Goal: Task Accomplishment & Management: Manage account settings

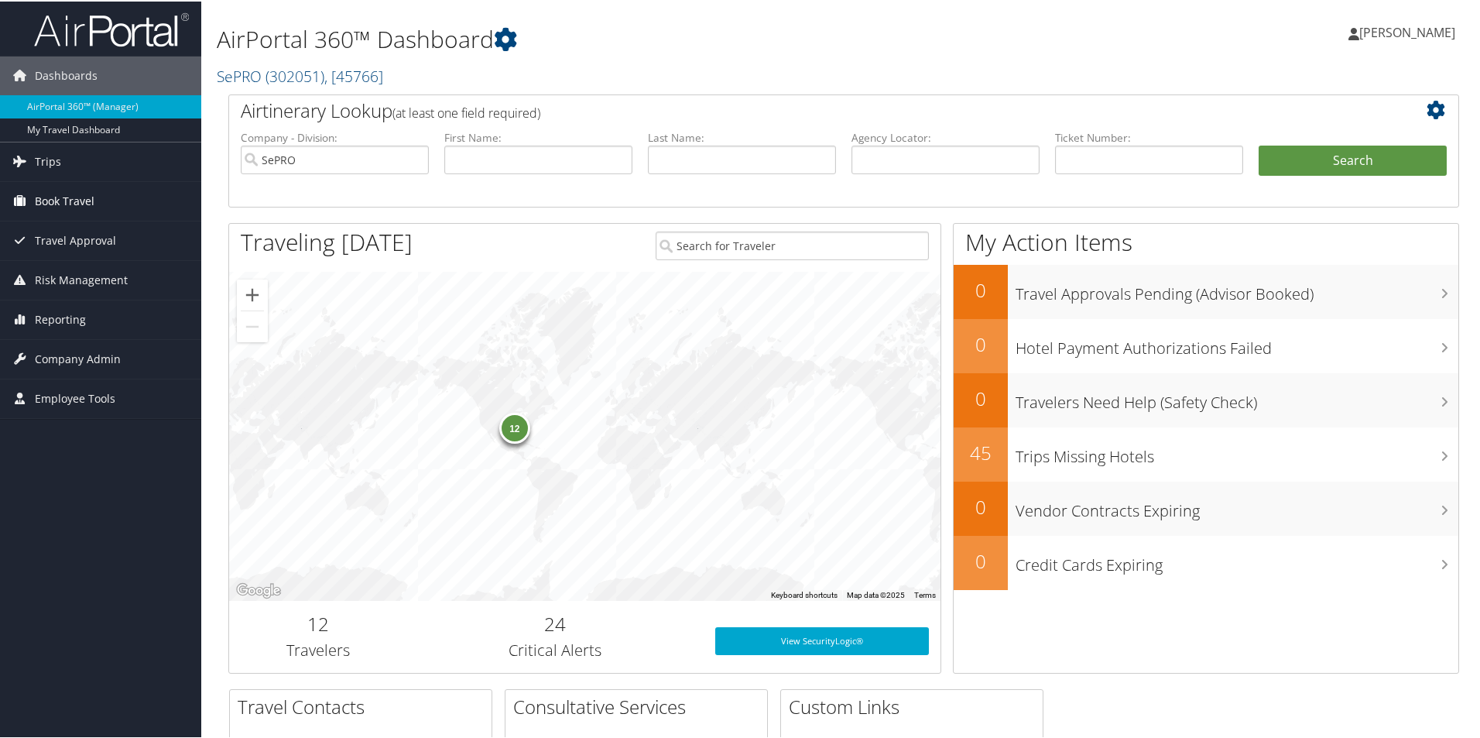
drag, startPoint x: 92, startPoint y: 197, endPoint x: 99, endPoint y: 211, distance: 14.9
click at [94, 198] on span "Book Travel" at bounding box center [65, 199] width 60 height 39
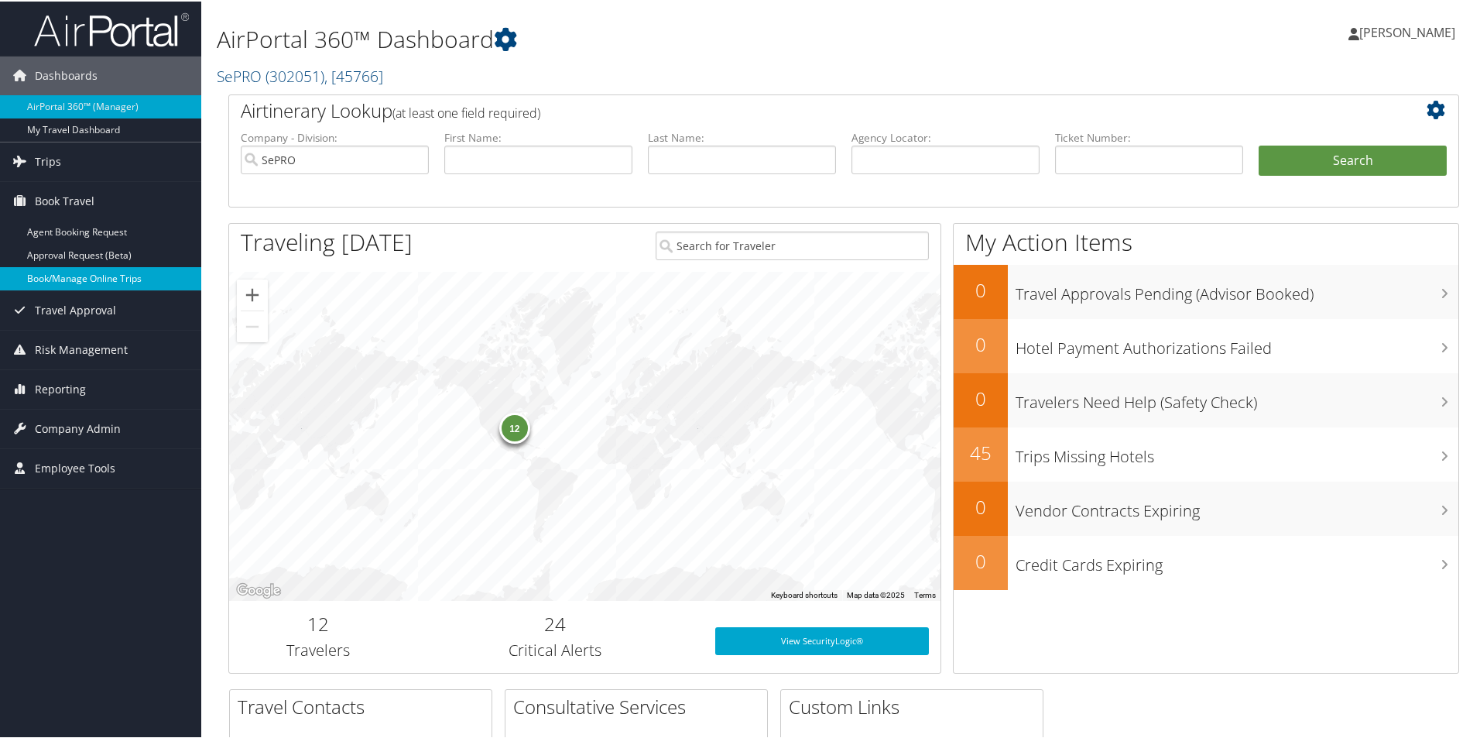
click at [89, 282] on link "Book/Manage Online Trips" at bounding box center [100, 276] width 201 height 23
click at [67, 161] on link "Trips" at bounding box center [100, 160] width 201 height 39
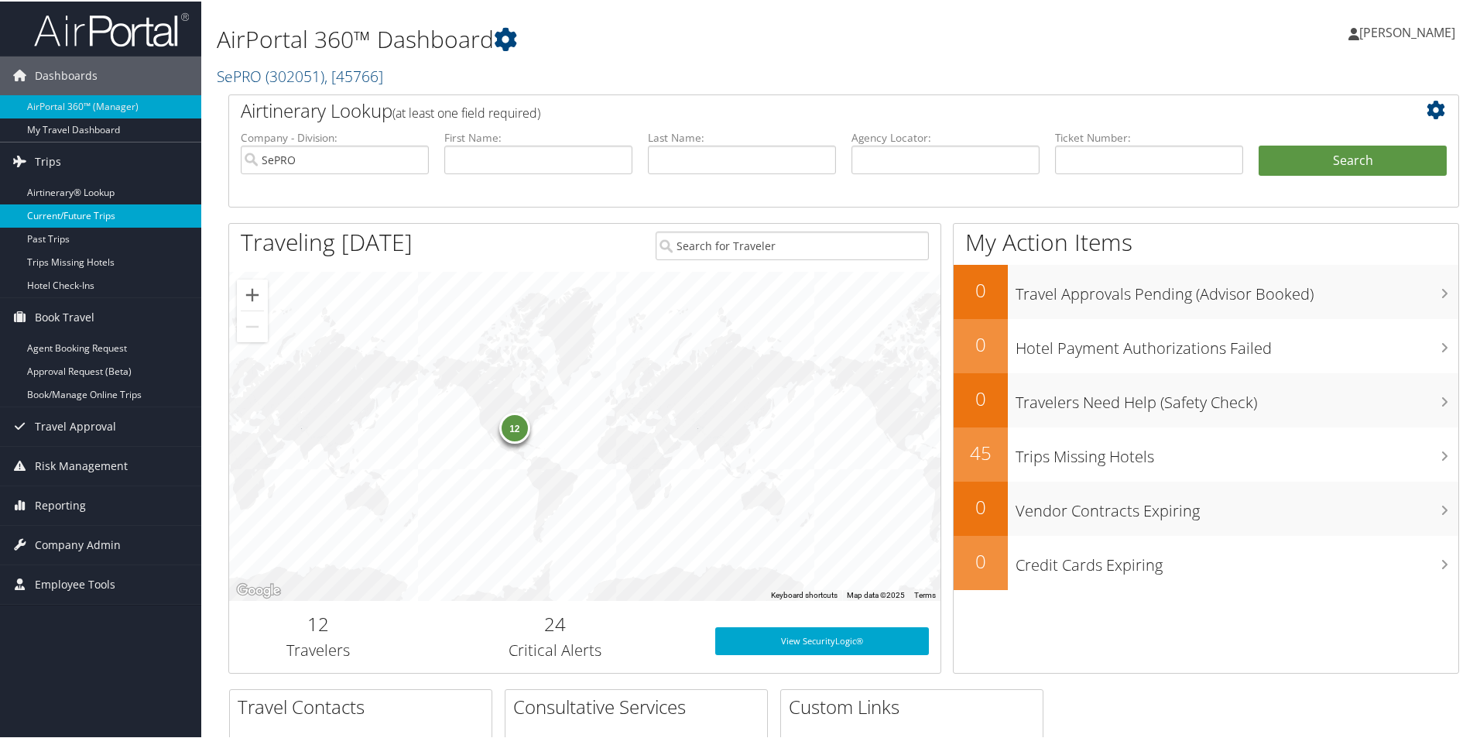
click at [73, 211] on link "Current/Future Trips" at bounding box center [100, 214] width 201 height 23
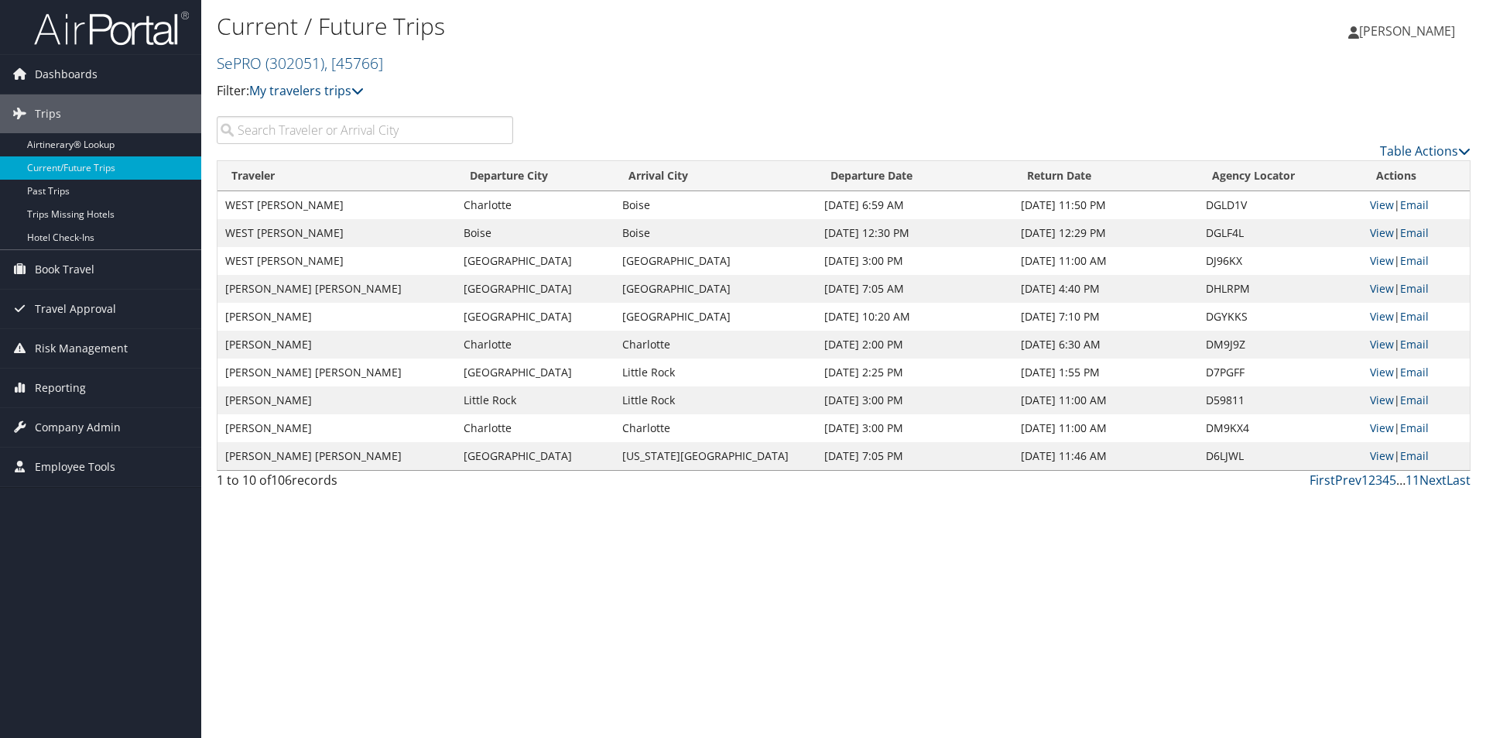
click at [332, 128] on input "search" at bounding box center [365, 130] width 296 height 28
type input "d"
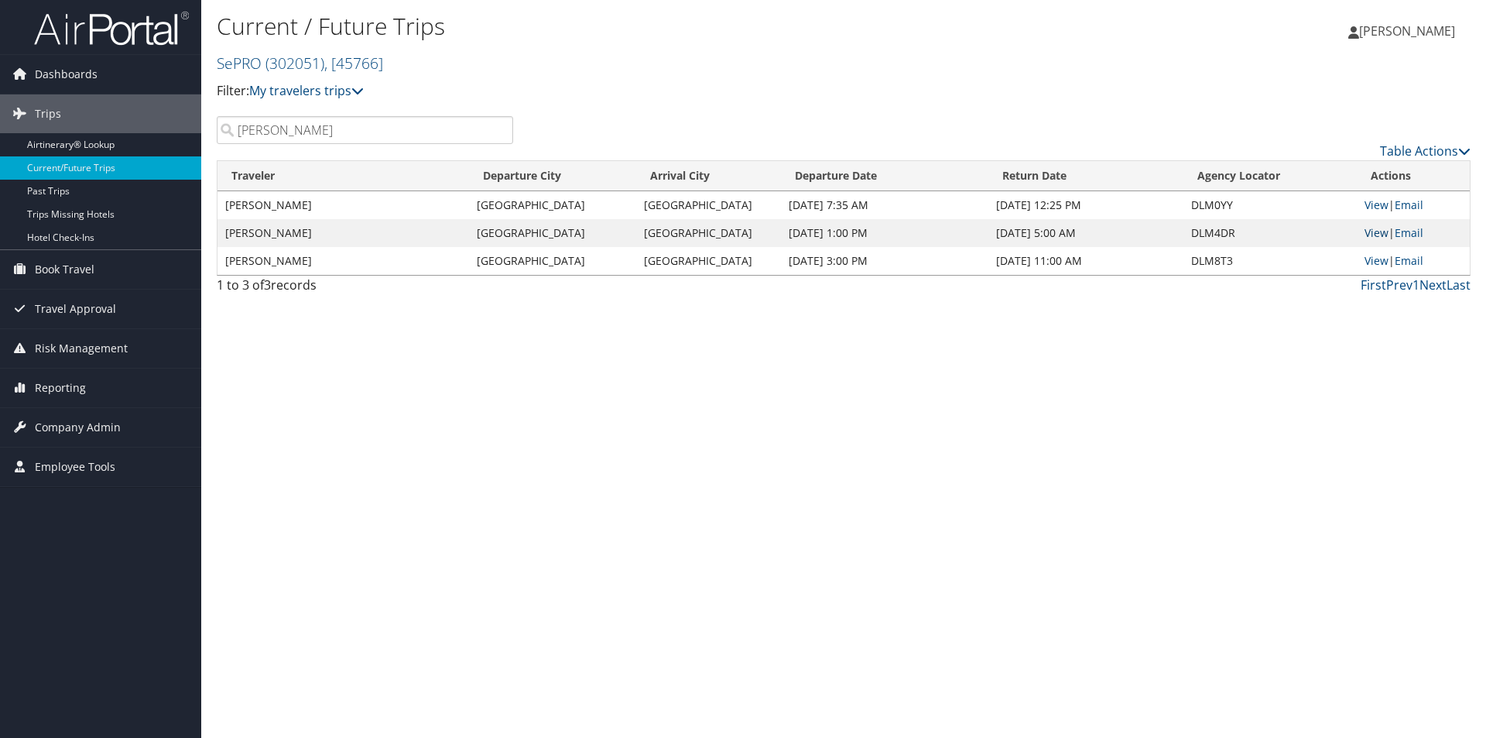
type input "samantha"
click at [1369, 234] on link "View" at bounding box center [1376, 232] width 24 height 15
